Goal: Find specific page/section

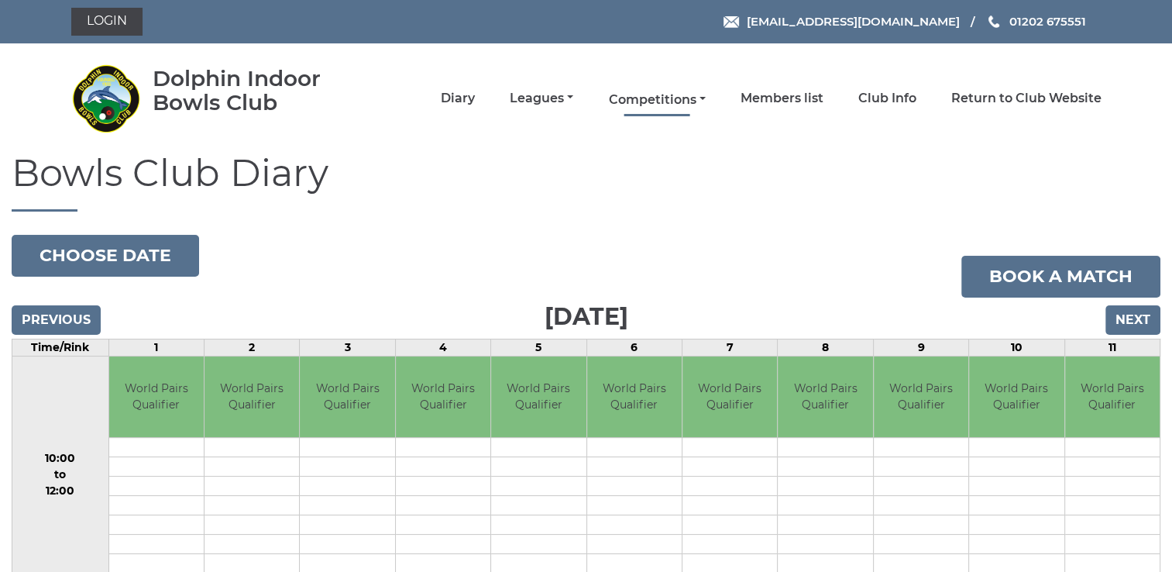
click at [655, 96] on link "Competitions" at bounding box center [656, 99] width 97 height 17
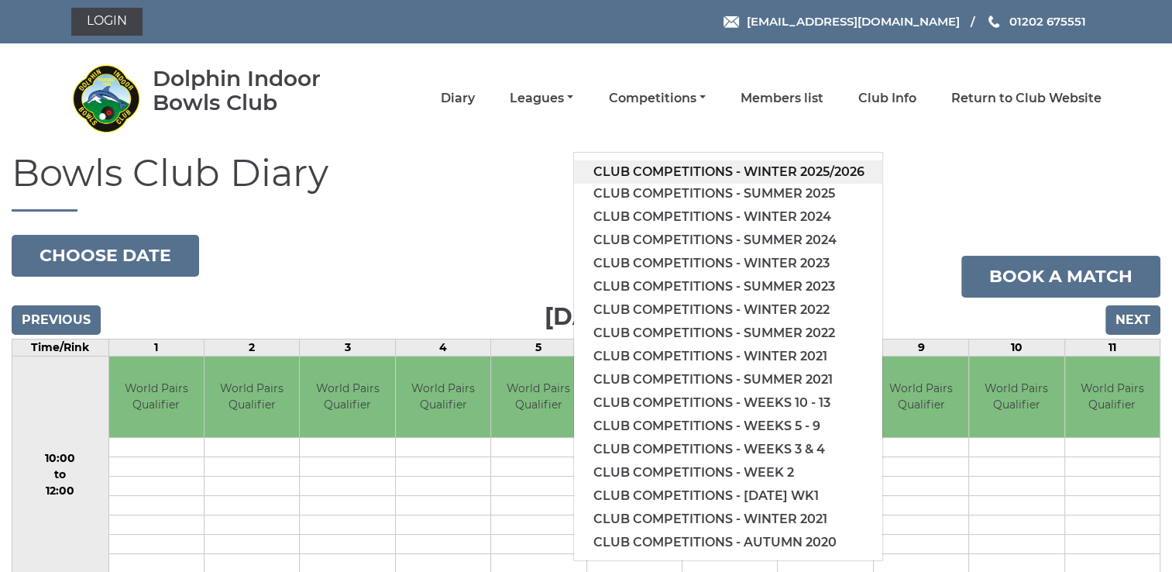
click at [666, 170] on link "Club competitions - Winter 2025/2026" at bounding box center [728, 171] width 308 height 23
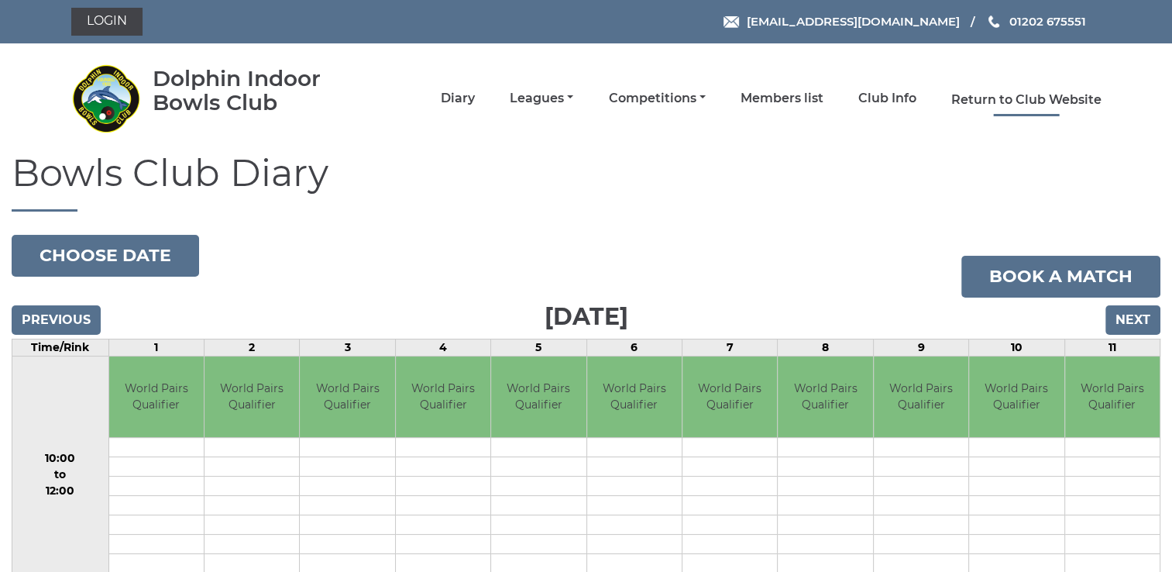
click at [1073, 99] on link "Return to Club Website" at bounding box center [1026, 99] width 150 height 17
